Goal: Transaction & Acquisition: Download file/media

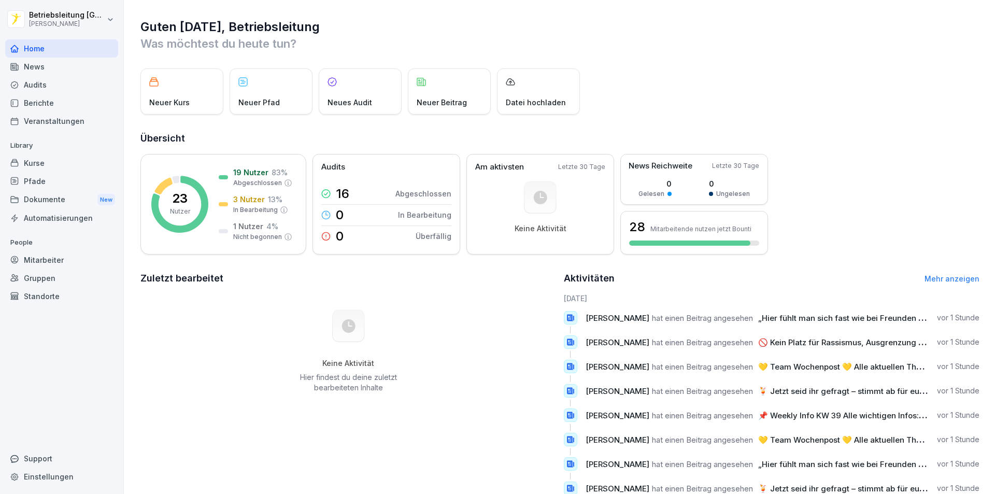
click at [59, 68] on div "News" at bounding box center [61, 67] width 113 height 18
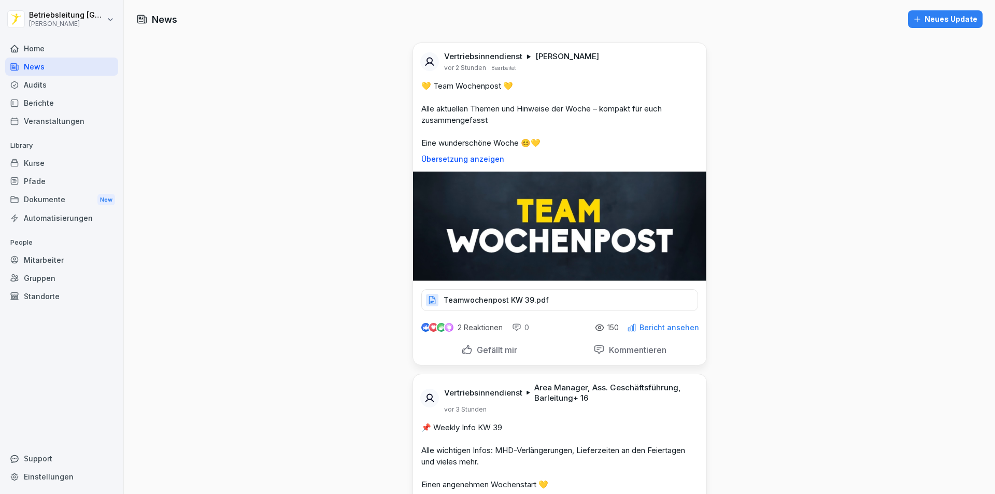
click at [532, 297] on p "Teamwochenpost KW 39.pdf" at bounding box center [496, 300] width 105 height 10
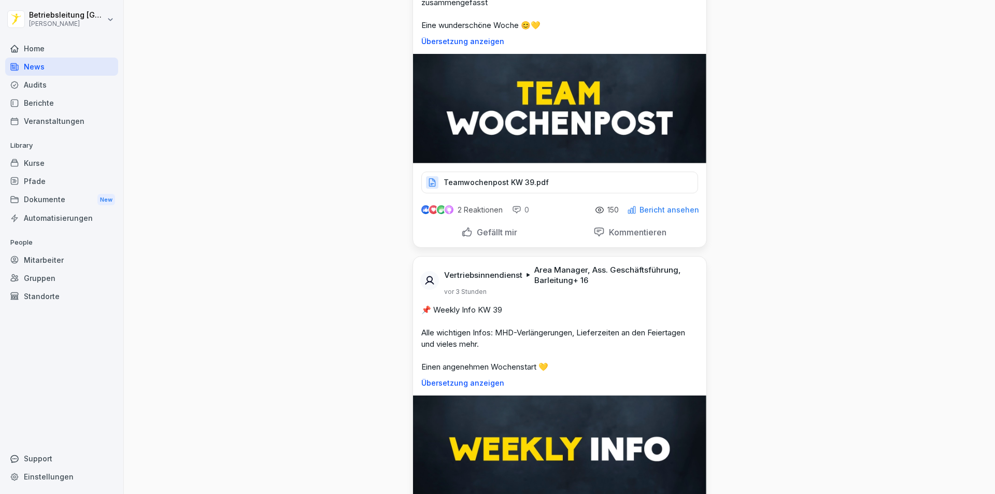
scroll to position [311, 0]
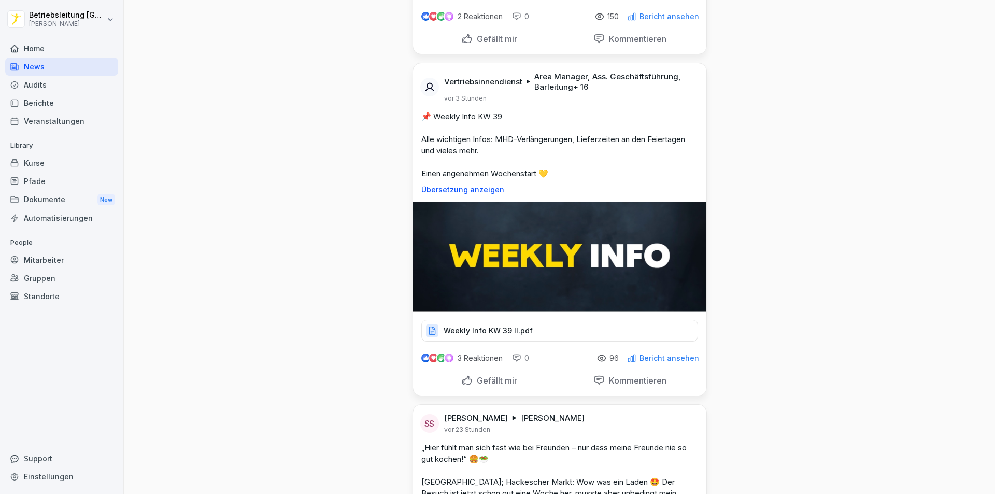
click at [511, 325] on p "Weekly Info KW 39 II.pdf" at bounding box center [488, 330] width 89 height 10
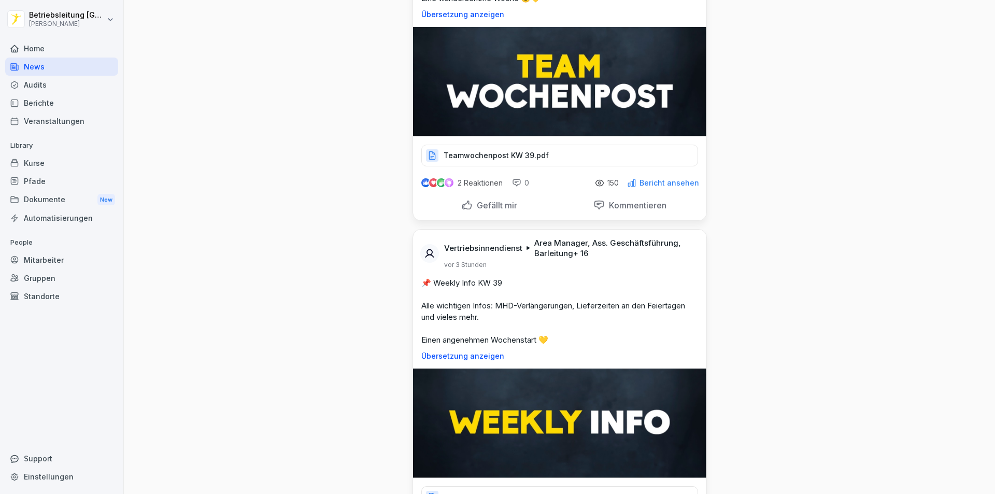
scroll to position [104, 0]
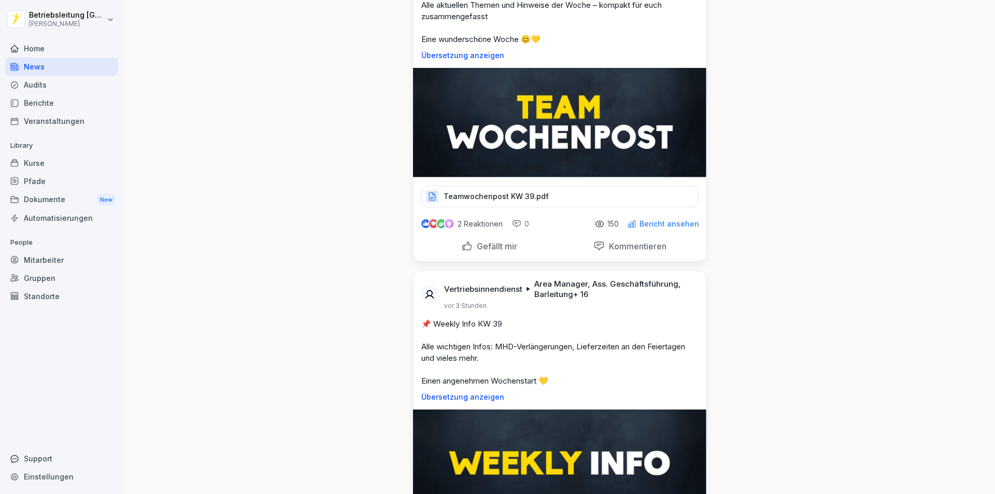
click at [503, 201] on p "Teamwochenpost KW 39.pdf" at bounding box center [496, 196] width 105 height 10
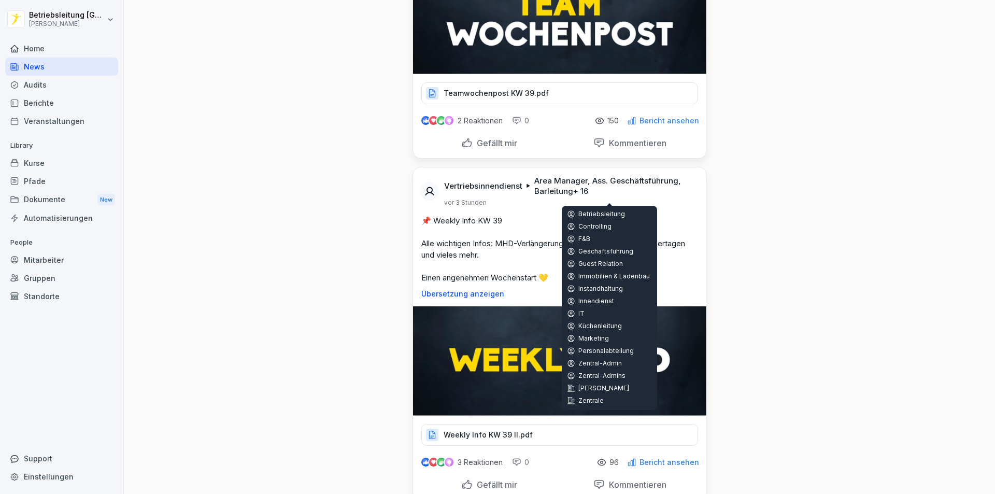
scroll to position [207, 0]
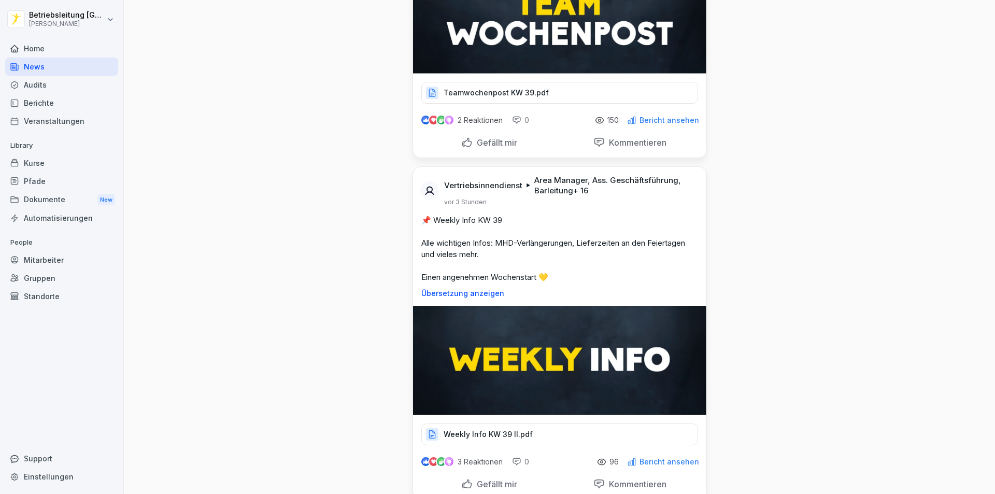
click at [477, 432] on p "Weekly Info KW 39 II.pdf" at bounding box center [488, 434] width 89 height 10
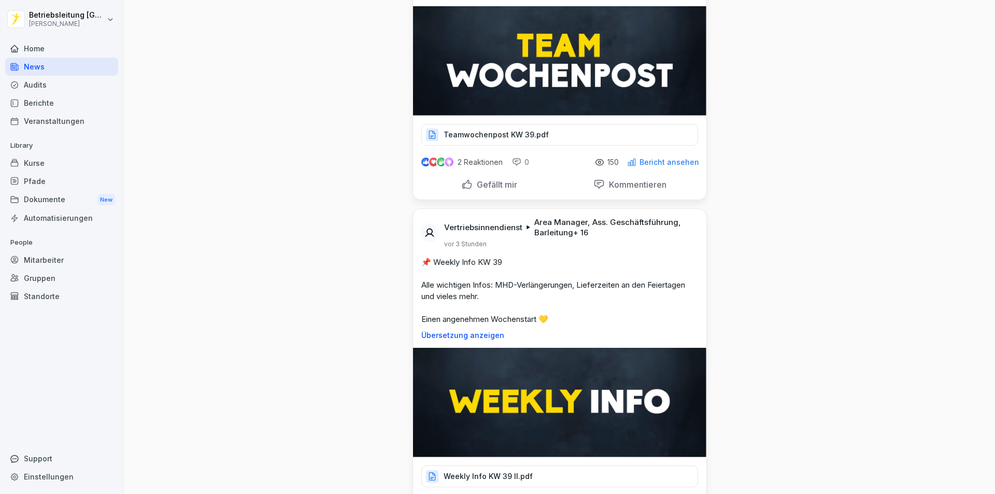
scroll to position [259, 0]
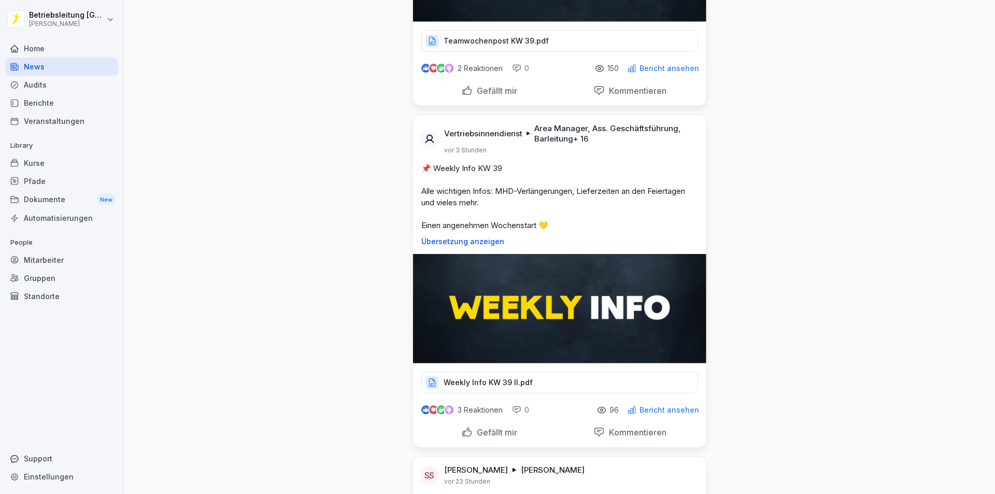
click at [506, 376] on div "Weekly Info KW 39 II.pdf" at bounding box center [559, 383] width 277 height 22
click at [519, 383] on p "Weekly Info KW 39 II.pdf" at bounding box center [488, 382] width 89 height 10
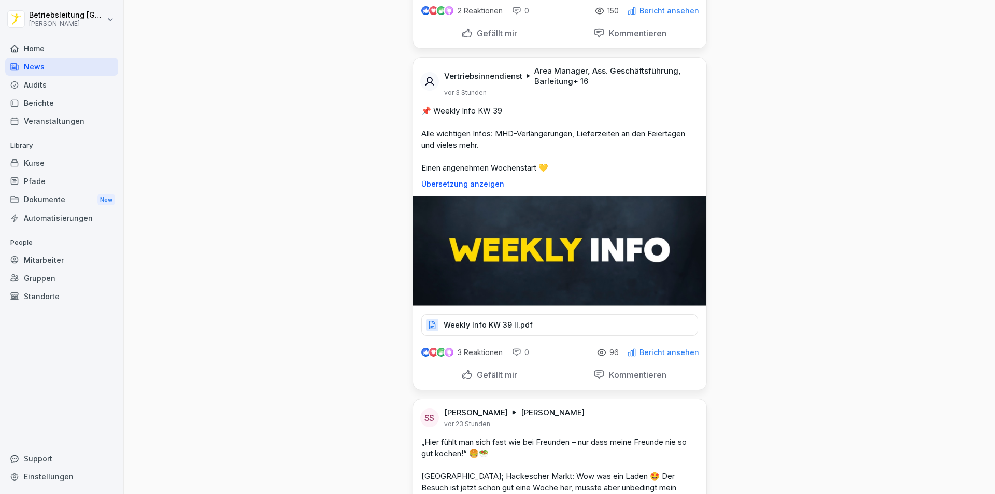
scroll to position [311, 0]
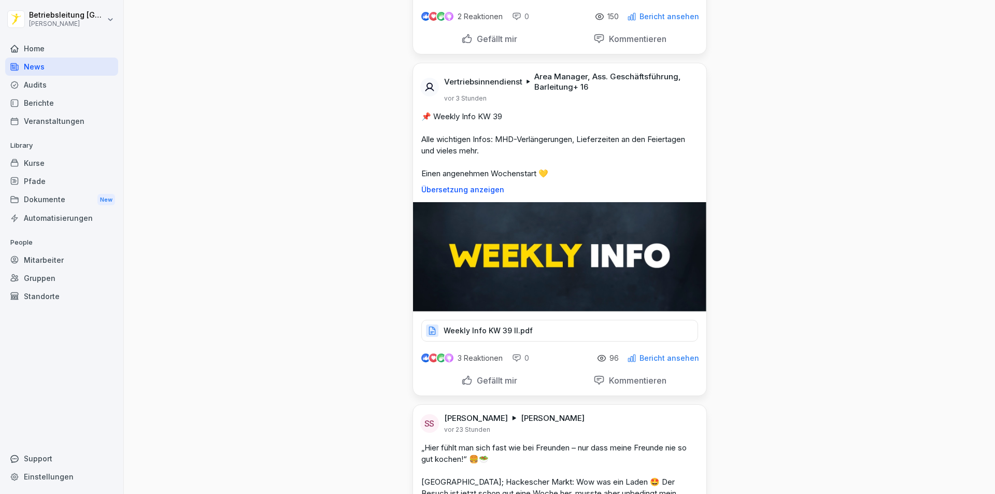
click at [529, 326] on div "Weekly Info KW 39 II.pdf" at bounding box center [559, 331] width 277 height 22
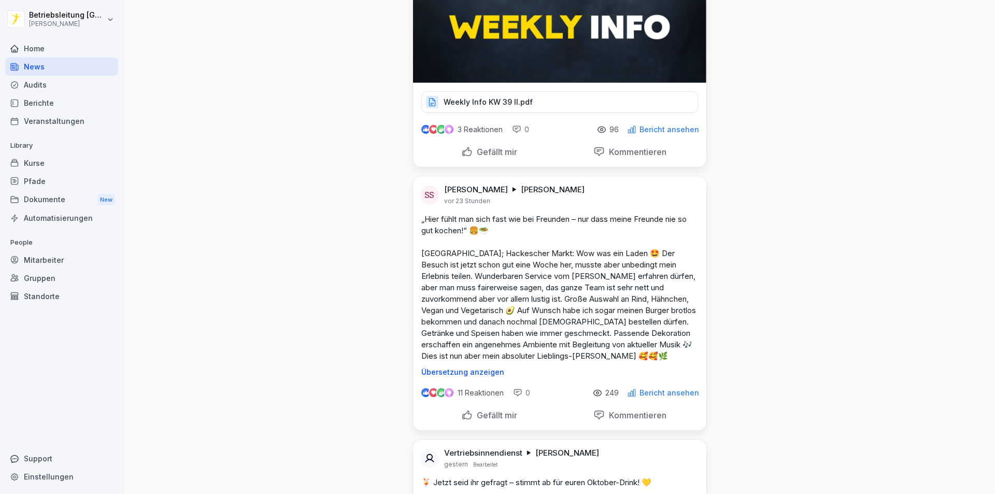
scroll to position [415, 0]
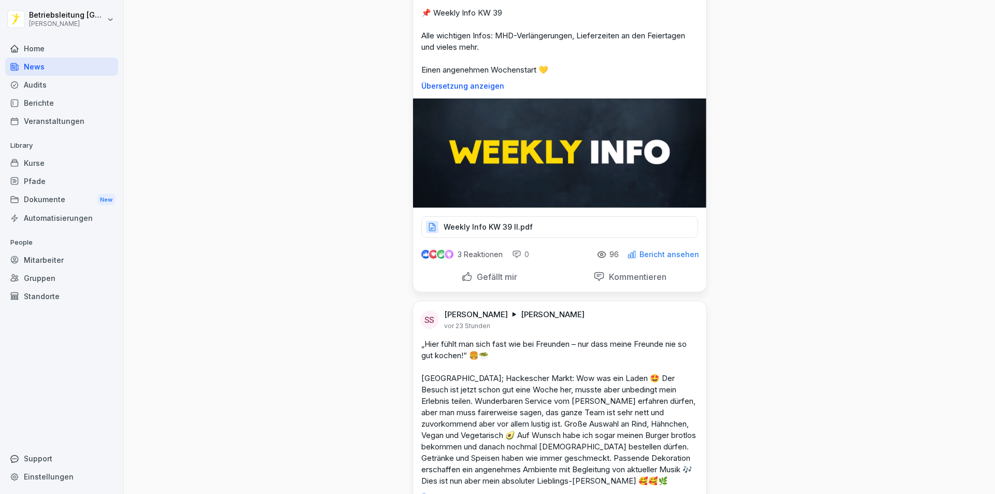
click at [558, 216] on div "Weekly Info KW 39 II.pdf" at bounding box center [559, 227] width 277 height 22
click at [554, 222] on div "Weekly Info KW 39 II.pdf" at bounding box center [559, 227] width 277 height 22
